Goal: Transaction & Acquisition: Book appointment/travel/reservation

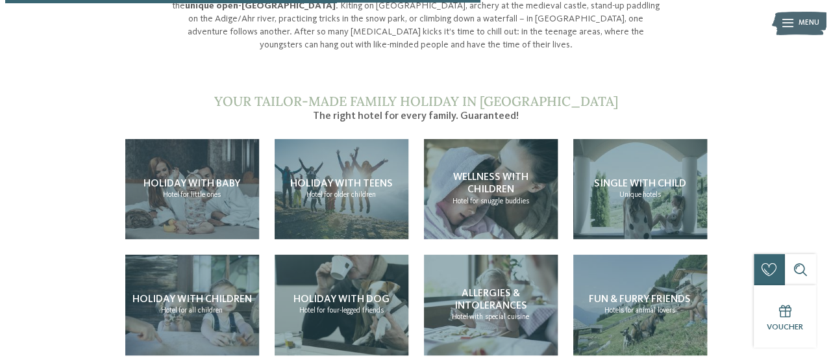
scroll to position [1012, 0]
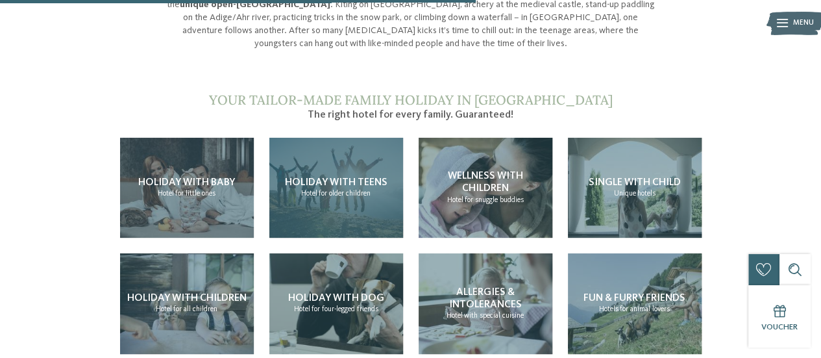
click at [327, 177] on span "Holiday with teens" at bounding box center [336, 182] width 103 height 10
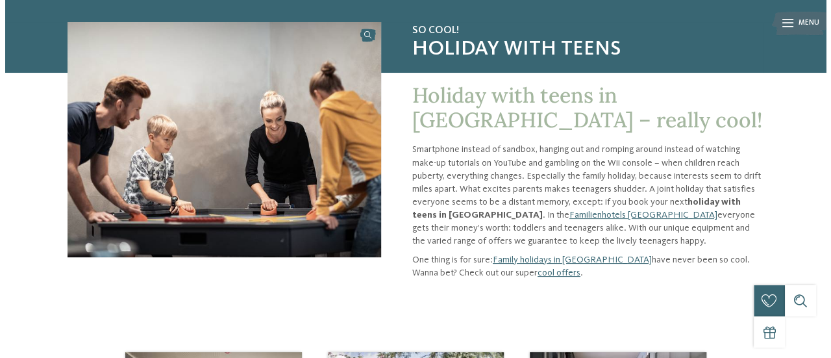
scroll to position [92, 0]
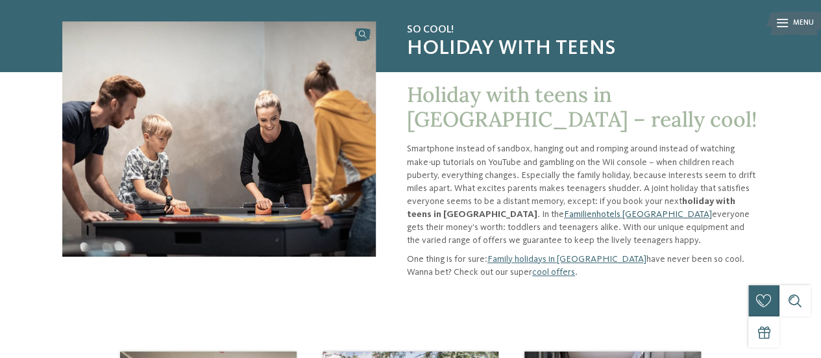
click at [575, 213] on link "Familienhotels [GEOGRAPHIC_DATA]" at bounding box center [638, 214] width 148 height 9
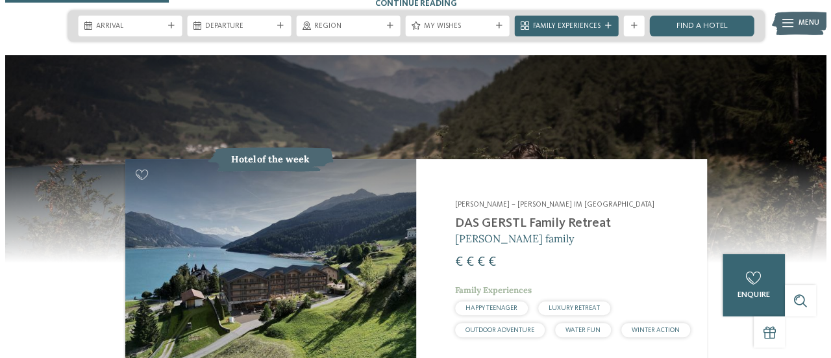
scroll to position [960, 0]
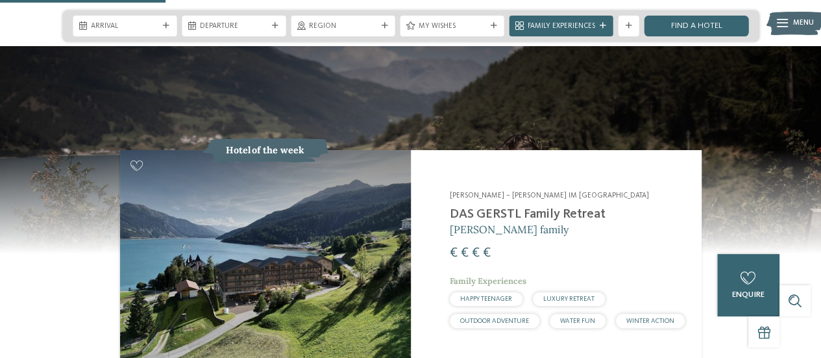
click at [530, 206] on h2 "DAS GERSTL Family Retreat" at bounding box center [569, 214] width 239 height 16
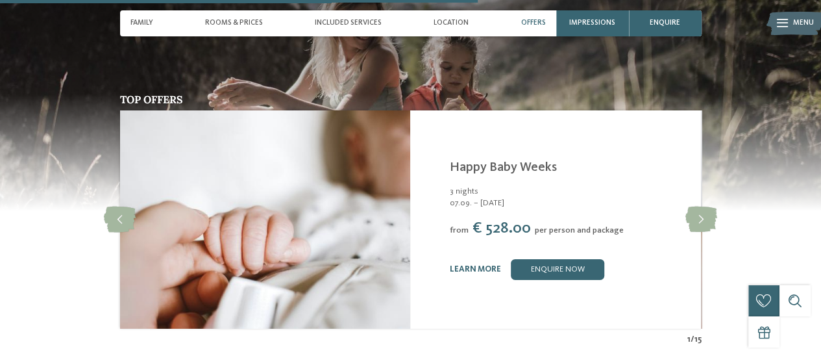
scroll to position [2129, 0]
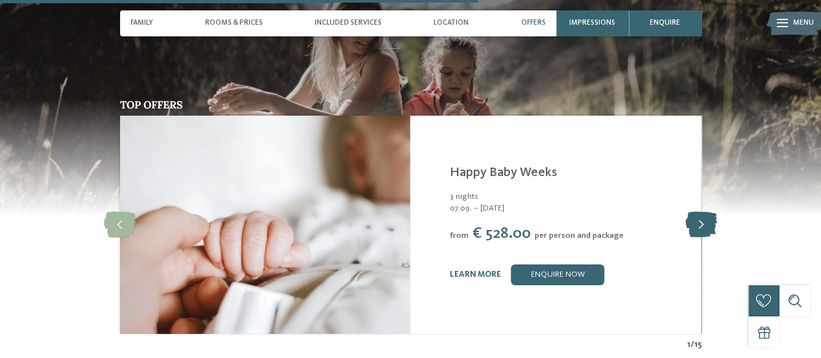
click at [700, 212] on icon at bounding box center [701, 225] width 32 height 26
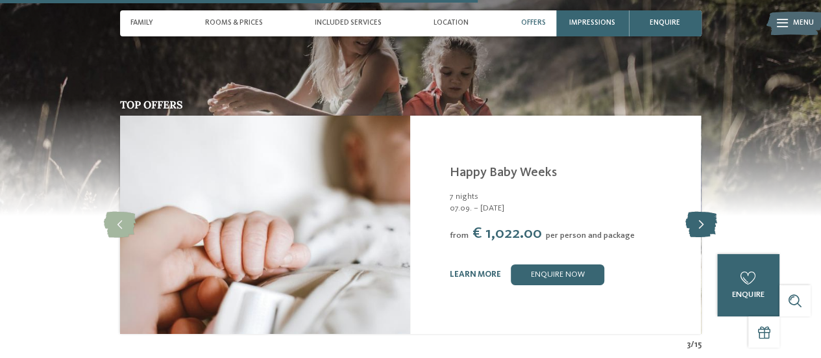
click at [701, 213] on icon at bounding box center [701, 225] width 32 height 26
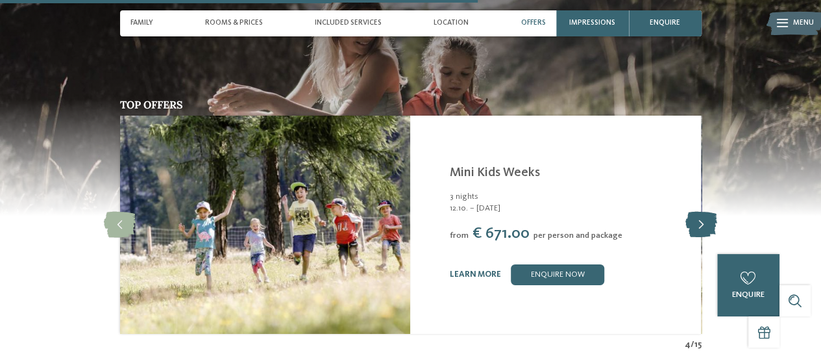
click at [700, 212] on icon at bounding box center [701, 225] width 32 height 26
click at [698, 214] on icon at bounding box center [701, 225] width 32 height 26
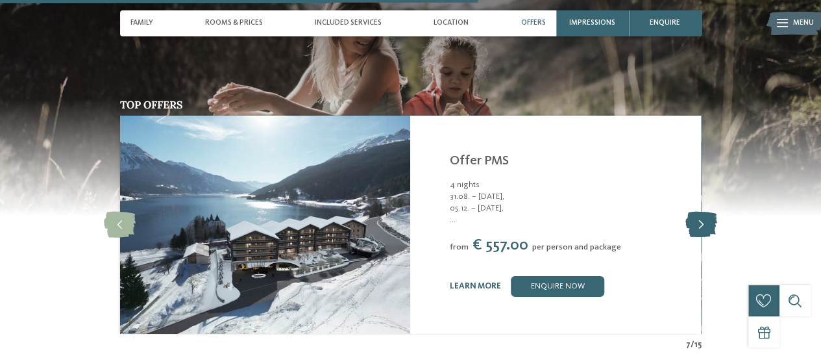
click at [701, 212] on icon at bounding box center [701, 225] width 32 height 26
click at [698, 212] on icon at bounding box center [701, 225] width 32 height 26
click at [702, 217] on icon at bounding box center [701, 225] width 32 height 26
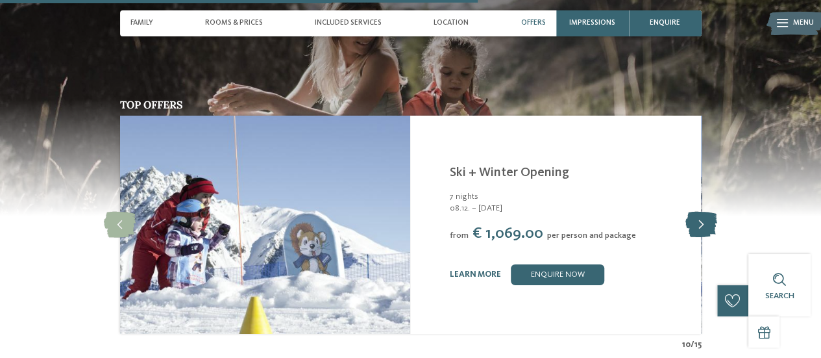
click at [704, 212] on icon at bounding box center [701, 225] width 32 height 26
click at [701, 212] on icon at bounding box center [701, 225] width 32 height 26
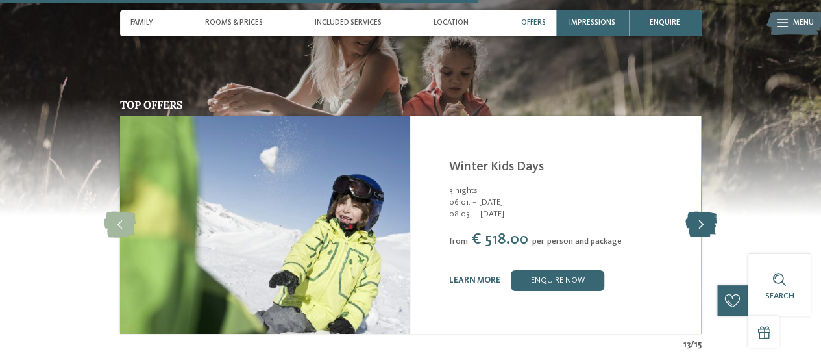
click at [701, 212] on icon at bounding box center [701, 225] width 32 height 26
click at [702, 212] on icon at bounding box center [701, 225] width 32 height 26
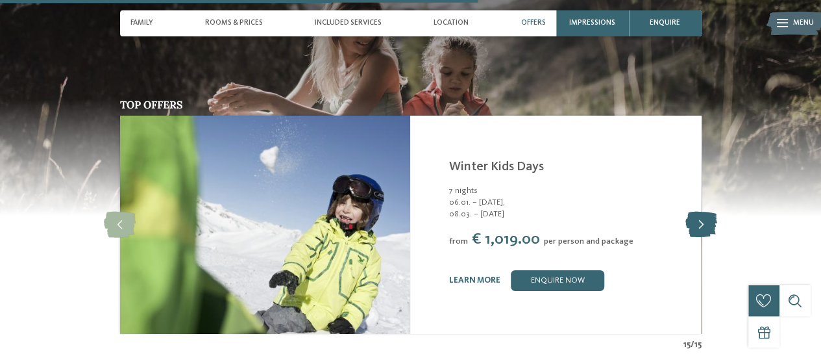
click at [702, 212] on icon at bounding box center [701, 225] width 32 height 26
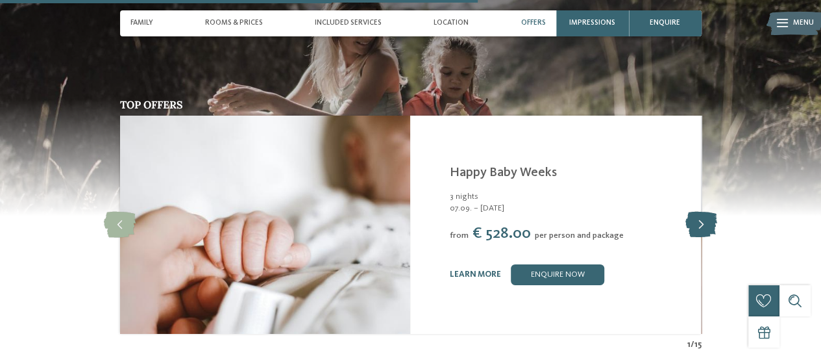
click at [702, 213] on icon at bounding box center [701, 225] width 32 height 26
click at [702, 212] on icon at bounding box center [701, 225] width 32 height 26
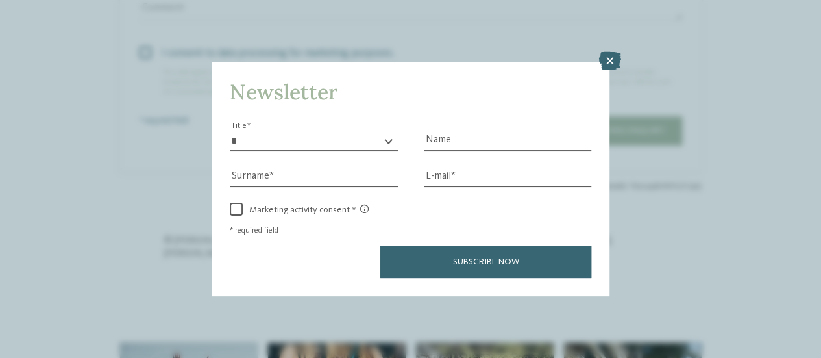
scroll to position [3234, 0]
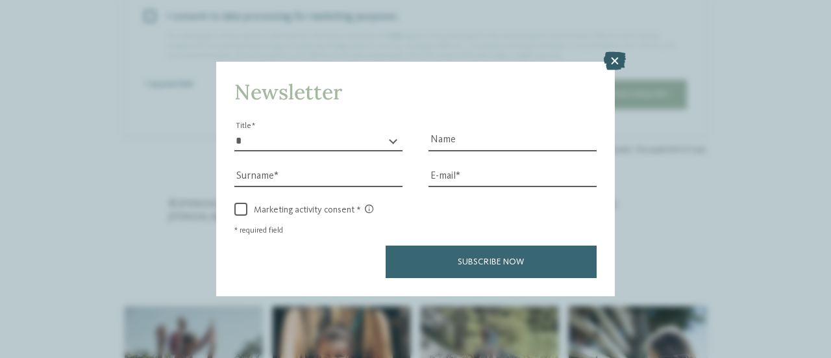
click at [616, 66] on icon at bounding box center [615, 61] width 22 height 18
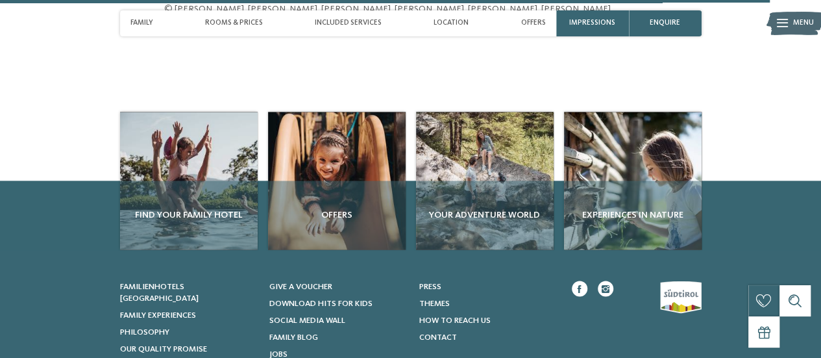
scroll to position [3431, 0]
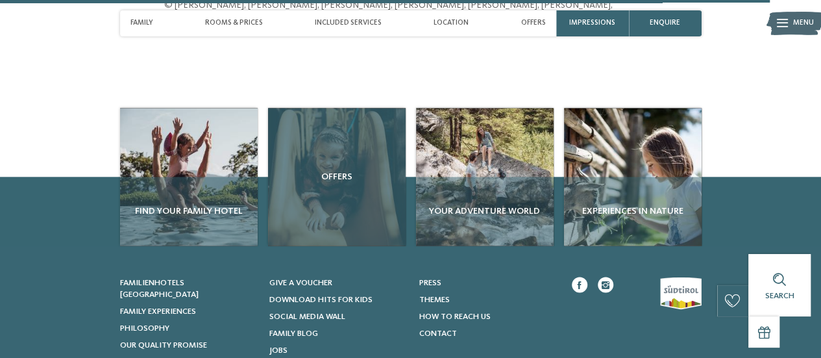
click at [341, 183] on span "Offers" at bounding box center [336, 176] width 127 height 13
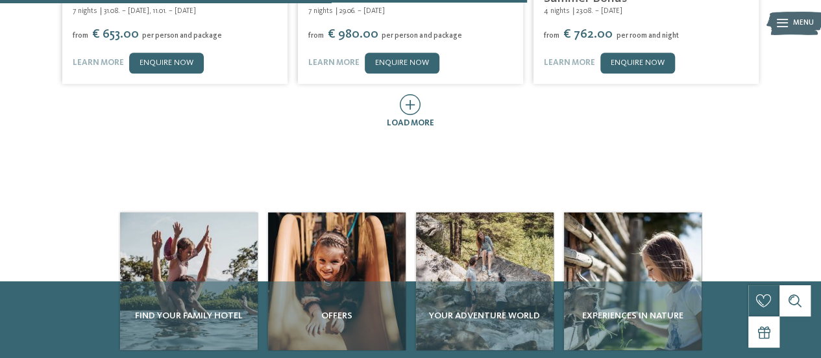
scroll to position [707, 0]
